Goal: Information Seeking & Learning: Check status

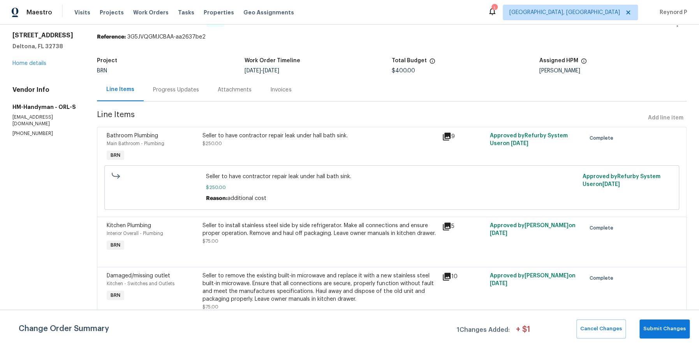
scroll to position [24, 0]
click at [175, 90] on div "Progress Updates" at bounding box center [176, 90] width 46 height 8
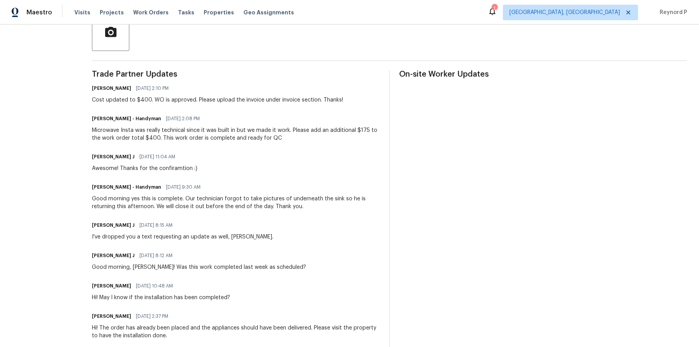
scroll to position [194, 0]
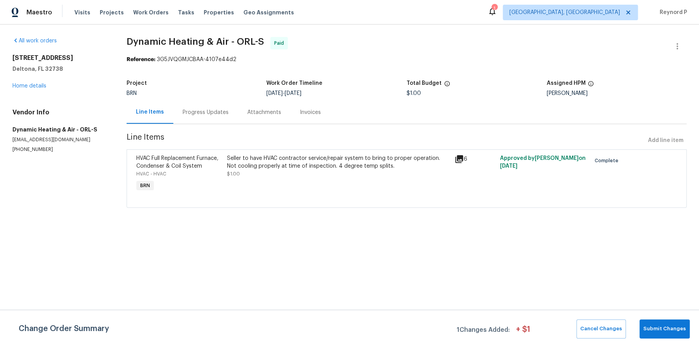
click at [382, 29] on div "All work orders 1877 Courtland Blvd Deltona, FL 32738 Home details Vendor Info …" at bounding box center [349, 127] width 699 height 205
click at [361, 52] on span "Dynamic Heating & Air - ORL-S Paid" at bounding box center [397, 46] width 541 height 19
click at [207, 115] on div "Progress Updates" at bounding box center [206, 113] width 46 height 8
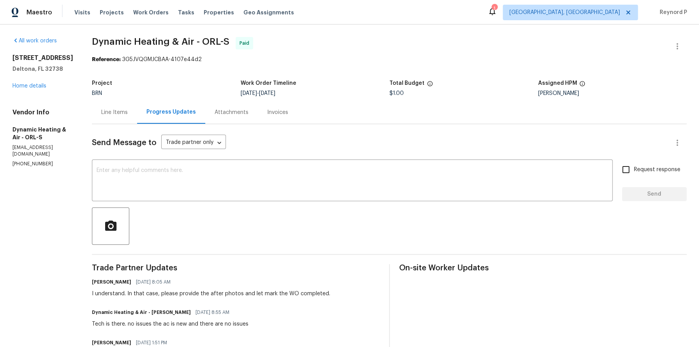
scroll to position [72, 0]
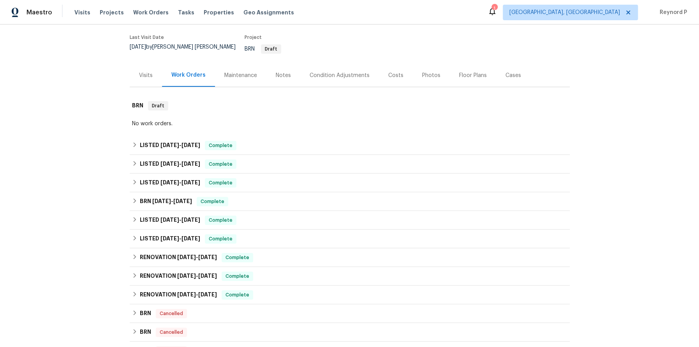
scroll to position [60, 0]
click at [170, 142] on span "8/4/25" at bounding box center [169, 144] width 19 height 5
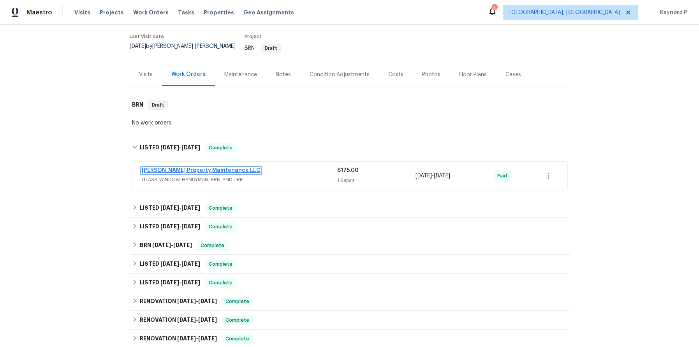
click at [187, 168] on link "Glen Property Maintenance LLC" at bounding box center [201, 170] width 119 height 5
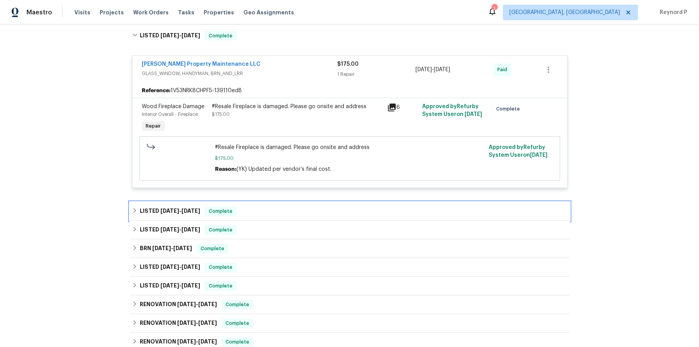
click at [175, 208] on span "7/9/25" at bounding box center [169, 210] width 19 height 5
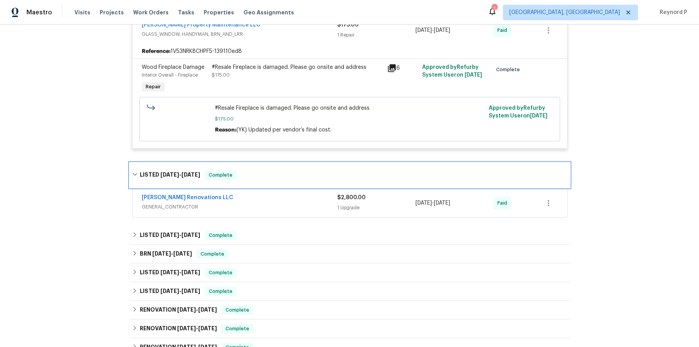
scroll to position [213, 0]
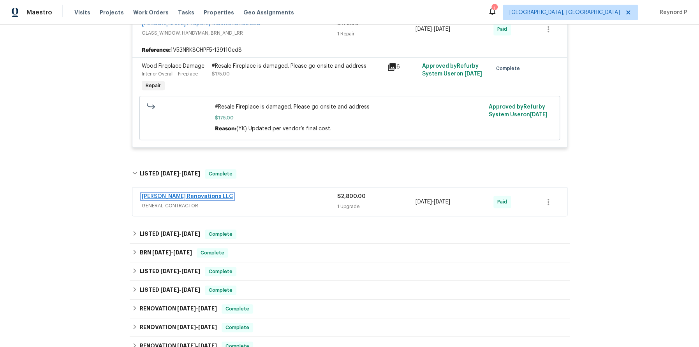
click at [169, 194] on link "Aseem Renovations LLC" at bounding box center [188, 196] width 92 height 5
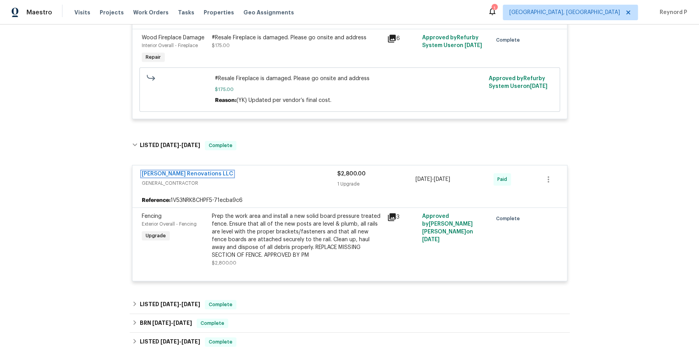
scroll to position [355, 0]
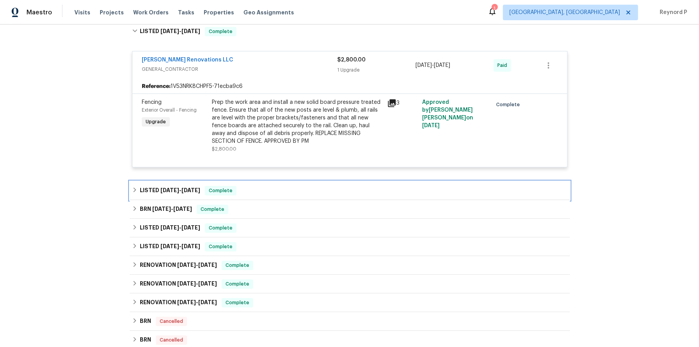
click at [173, 188] on span "6/3/25" at bounding box center [169, 190] width 19 height 5
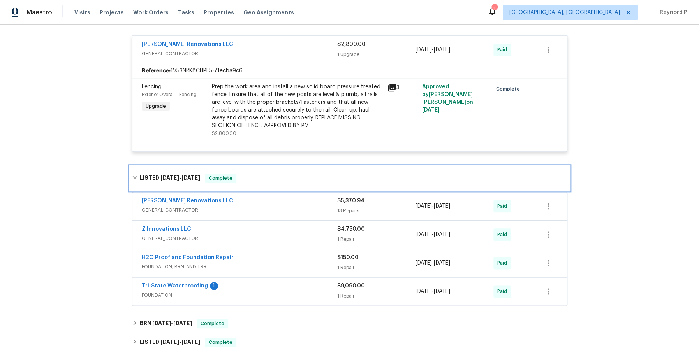
scroll to position [443, 0]
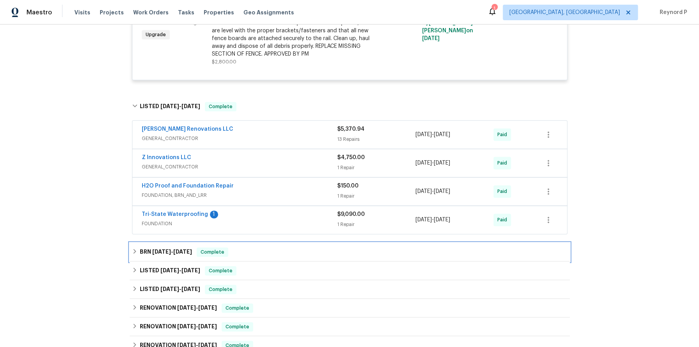
click at [172, 249] on span "5/8/25 - 8/14/25" at bounding box center [172, 251] width 40 height 5
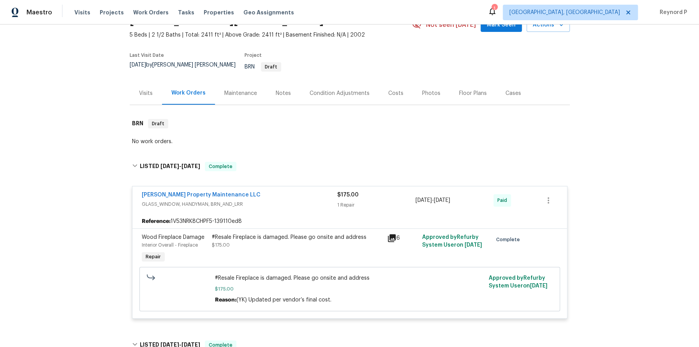
scroll to position [5, 0]
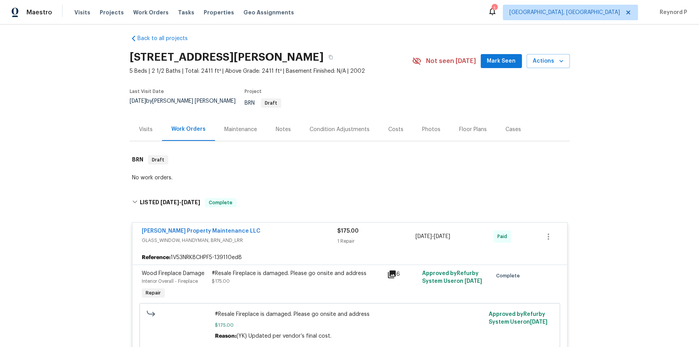
click at [248, 100] on span "BRN Draft" at bounding box center [263, 102] width 37 height 5
click at [249, 103] on span "BRN Draft" at bounding box center [263, 102] width 37 height 5
click at [145, 127] on div "Visits" at bounding box center [146, 130] width 14 height 8
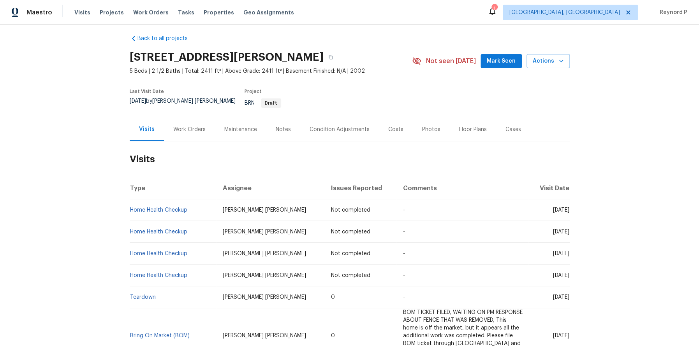
click at [193, 126] on div "Work Orders" at bounding box center [189, 130] width 32 height 8
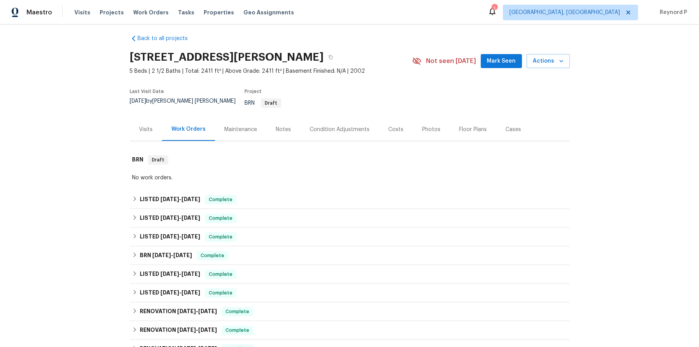
click at [245, 103] on span "BRN Draft" at bounding box center [263, 102] width 37 height 5
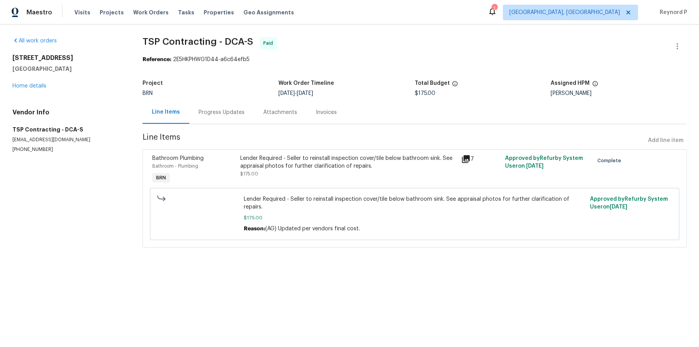
click at [318, 157] on div "Lender Required - Seller to reinstall inspection cover/tile below bathroom sink…" at bounding box center [348, 163] width 216 height 16
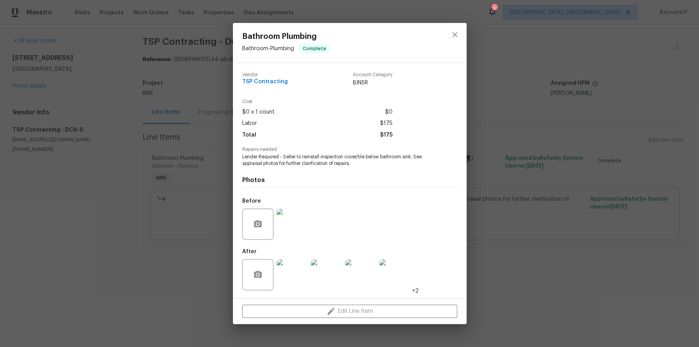
click at [204, 283] on div "Bathroom Plumbing Bathroom - Plumbing Complete Vendor TSP Contracting Account C…" at bounding box center [349, 173] width 699 height 347
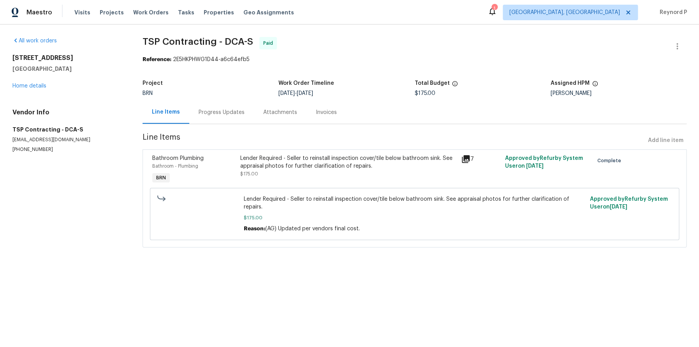
click at [230, 111] on div "Progress Updates" at bounding box center [222, 113] width 46 height 8
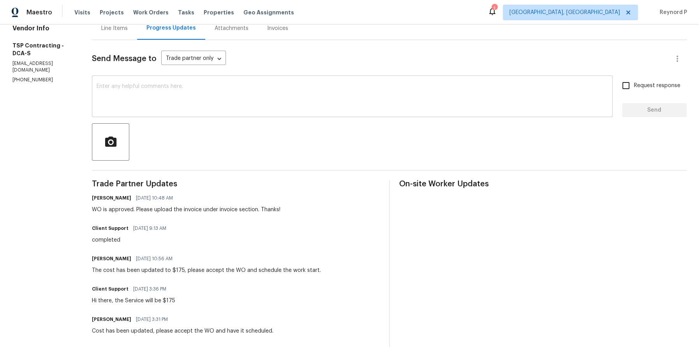
scroll to position [202, 0]
